Goal: Find specific page/section: Find specific page/section

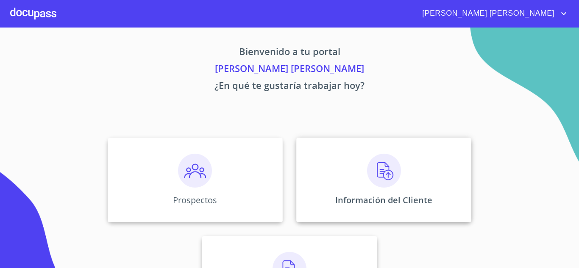
click at [373, 167] on img at bounding box center [384, 171] width 34 height 34
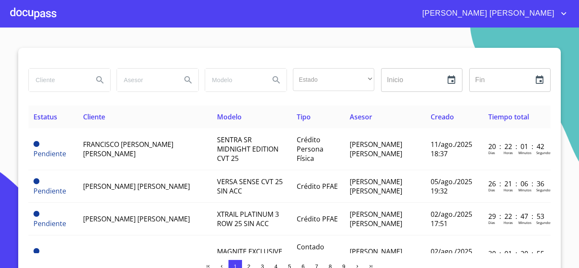
click at [56, 80] on input "search" at bounding box center [58, 80] width 58 height 23
type input "[PERSON_NAME]"
click at [96, 77] on icon "Search" at bounding box center [99, 79] width 7 height 7
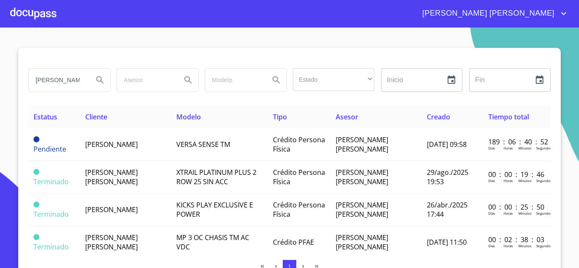
click at [96, 77] on icon "Search" at bounding box center [99, 79] width 7 height 7
click at [125, 178] on span "[PERSON_NAME] [PERSON_NAME]" at bounding box center [111, 177] width 53 height 19
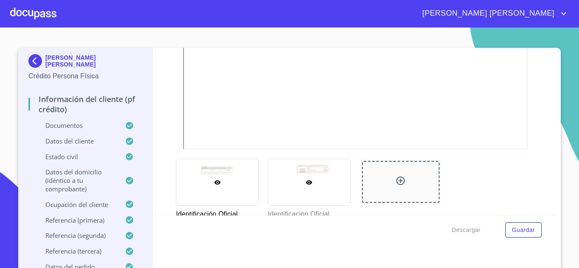
click at [332, 170] on div at bounding box center [309, 182] width 82 height 46
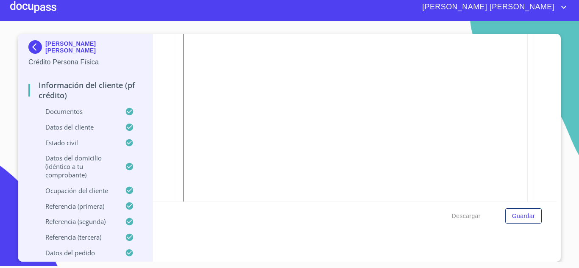
scroll to position [2258, 0]
